Goal: Understand process/instructions

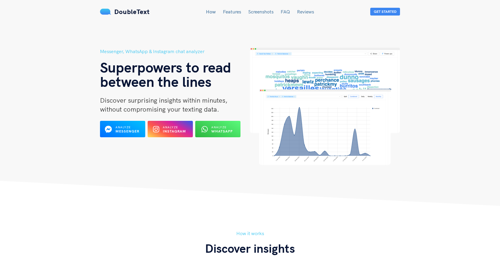
click at [171, 116] on div "Messenger, WhatsApp & Instagram chat analyzer Superpowers to read between the l…" at bounding box center [175, 106] width 150 height 117
click at [168, 125] on span "Analyze" at bounding box center [170, 127] width 15 height 4
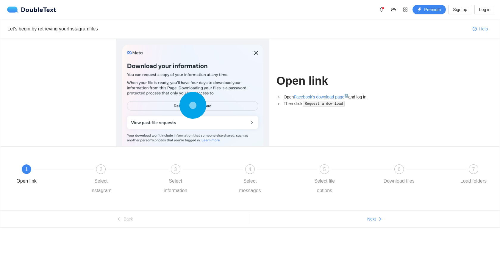
click at [196, 108] on circle at bounding box center [193, 105] width 9 height 9
click at [315, 97] on link "Facebook's download page ↗" at bounding box center [321, 96] width 55 height 5
click at [312, 104] on code "Request a download" at bounding box center [324, 104] width 42 height 6
click at [105, 174] on div "2 Select Instagram" at bounding box center [121, 179] width 74 height 31
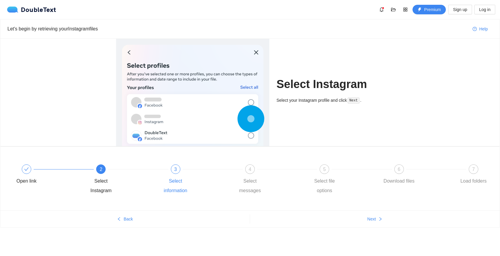
click at [162, 176] on div "Select information" at bounding box center [175, 185] width 35 height 19
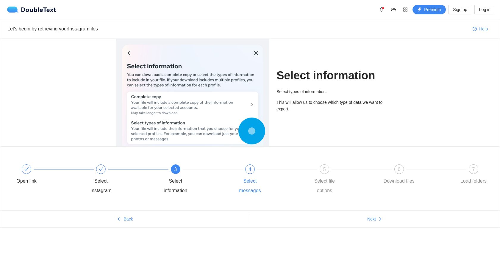
click at [249, 172] on div "4" at bounding box center [250, 169] width 10 height 10
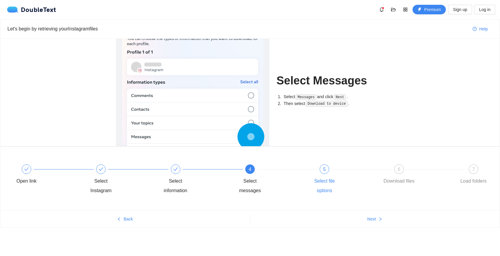
click at [324, 172] on span "5" at bounding box center [324, 168] width 3 height 5
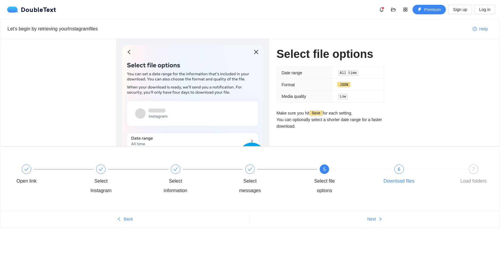
click at [399, 174] on div "6 Download files" at bounding box center [419, 174] width 74 height 21
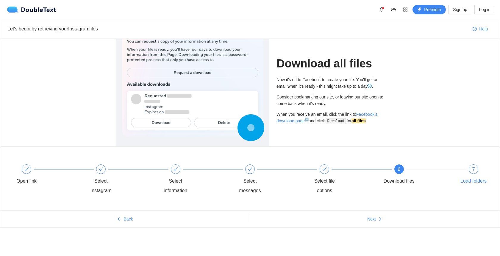
click at [477, 170] on div "7" at bounding box center [474, 169] width 10 height 10
